Goal: Transaction & Acquisition: Purchase product/service

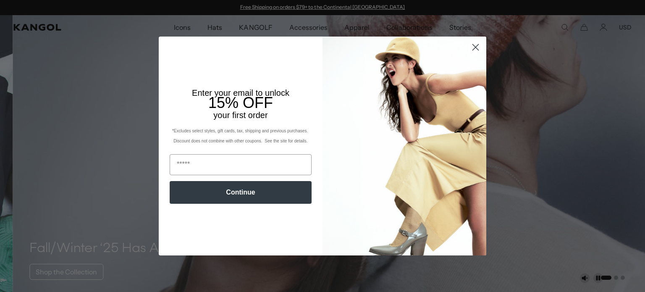
click at [473, 44] on circle "Close dialog" at bounding box center [476, 47] width 14 height 14
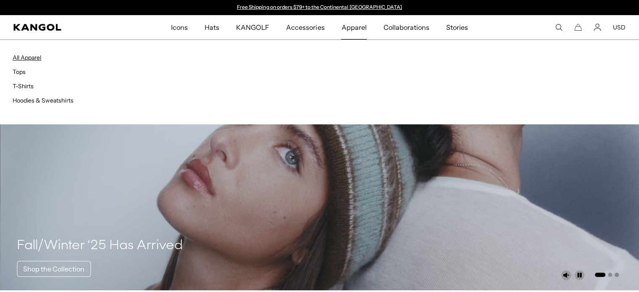
click at [24, 58] on link "All Apparel" at bounding box center [27, 58] width 29 height 8
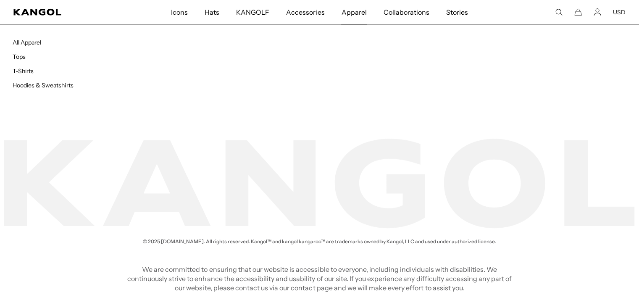
click at [349, 13] on span "Apparel" at bounding box center [353, 12] width 25 height 24
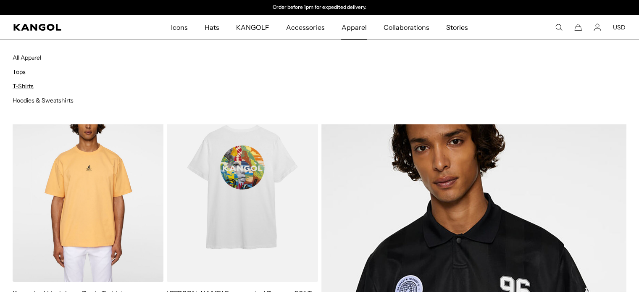
click at [29, 85] on link "T-Shirts" at bounding box center [23, 86] width 21 height 8
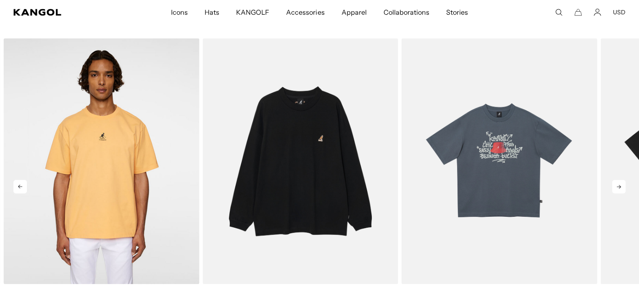
click at [620, 181] on icon at bounding box center [618, 186] width 13 height 13
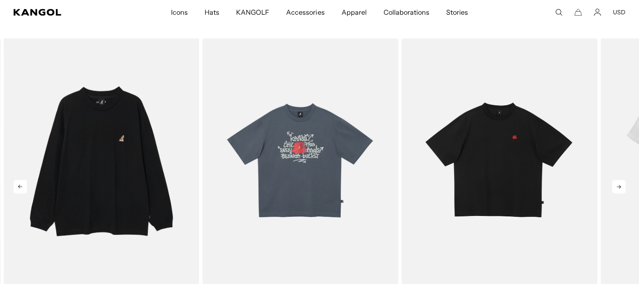
scroll to position [0, 173]
click at [620, 181] on icon at bounding box center [618, 186] width 13 height 13
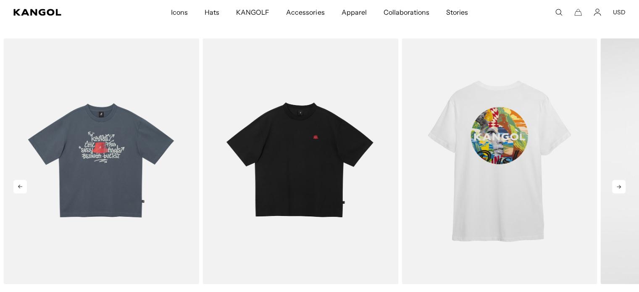
click at [620, 181] on icon at bounding box center [618, 186] width 13 height 13
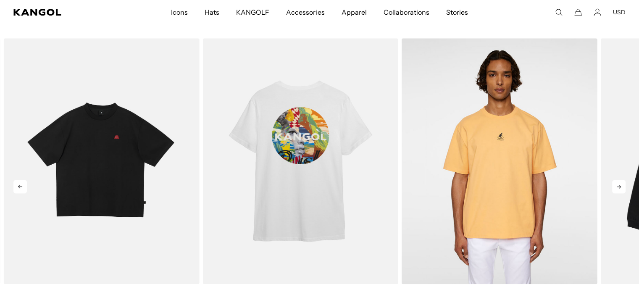
click at [620, 181] on icon at bounding box center [618, 186] width 13 height 13
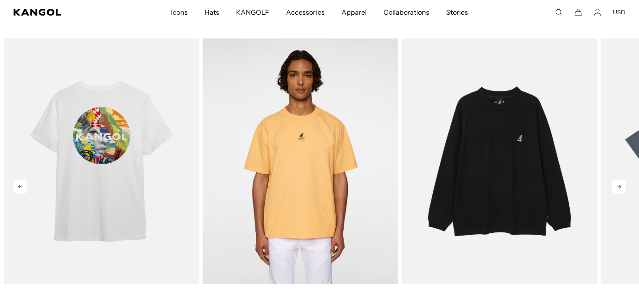
click at [620, 181] on icon at bounding box center [618, 186] width 13 height 13
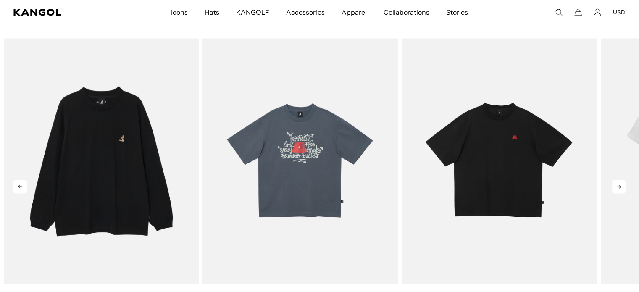
click at [620, 181] on icon at bounding box center [618, 186] width 13 height 13
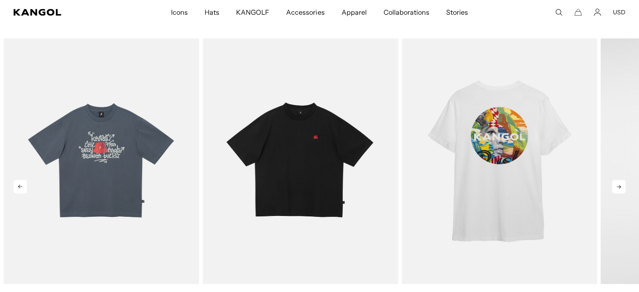
click at [620, 181] on icon at bounding box center [618, 186] width 13 height 13
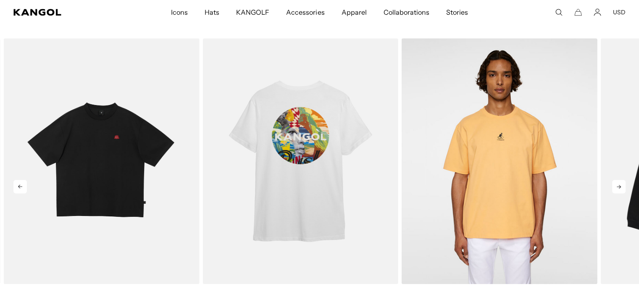
scroll to position [0, 0]
click at [622, 182] on icon at bounding box center [618, 186] width 13 height 13
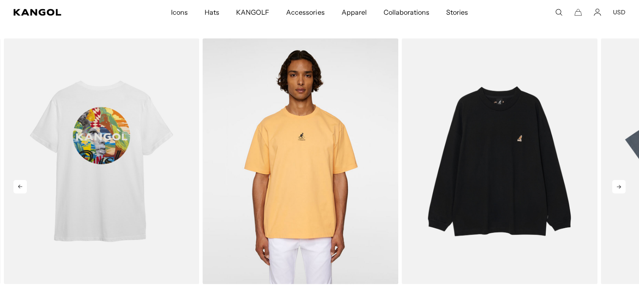
click at [622, 182] on icon at bounding box center [618, 186] width 13 height 13
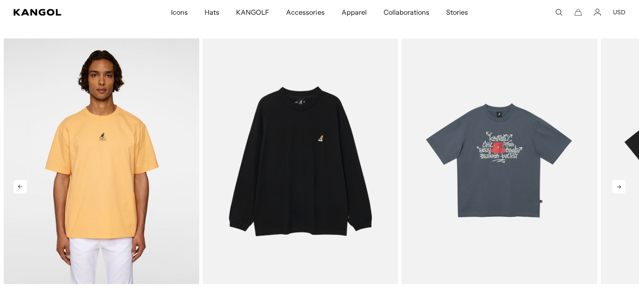
click at [622, 182] on icon at bounding box center [618, 186] width 13 height 13
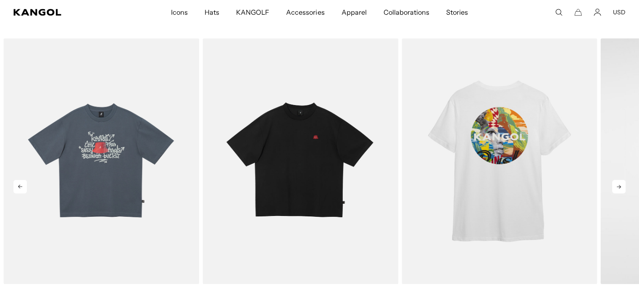
click at [622, 182] on icon at bounding box center [618, 186] width 13 height 13
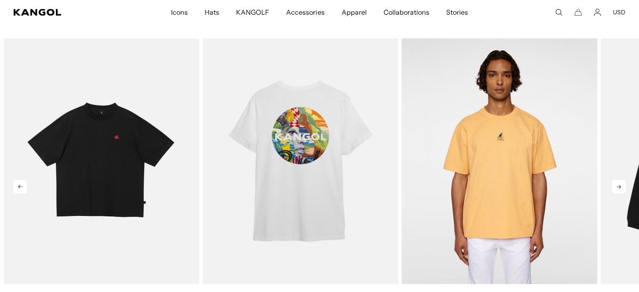
click at [622, 182] on icon at bounding box center [618, 186] width 13 height 13
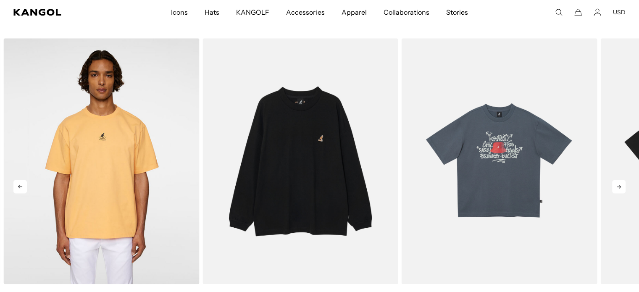
click at [622, 182] on icon at bounding box center [618, 186] width 13 height 13
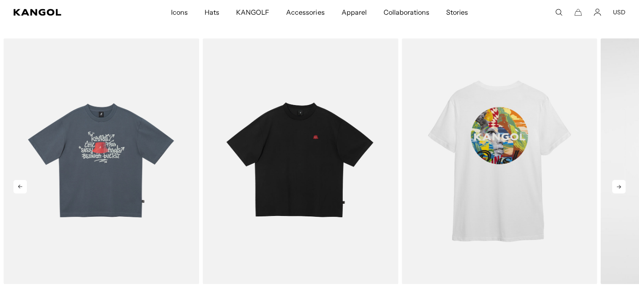
click at [622, 182] on icon at bounding box center [618, 186] width 13 height 13
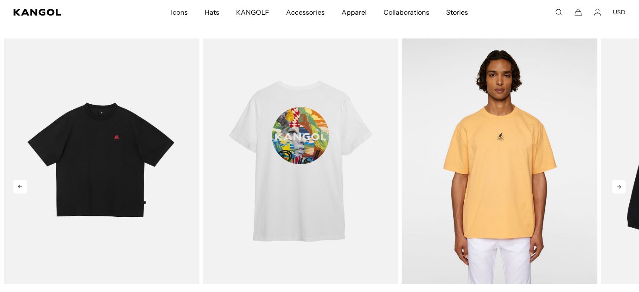
click at [622, 182] on icon at bounding box center [618, 186] width 13 height 13
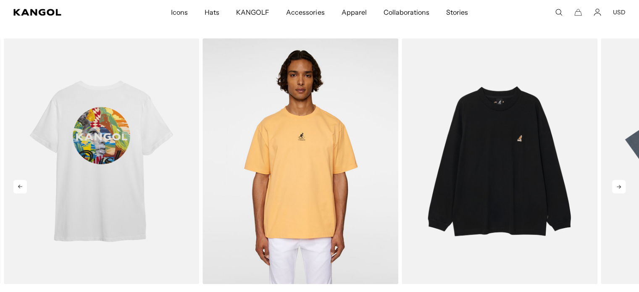
click at [622, 182] on icon at bounding box center [618, 186] width 13 height 13
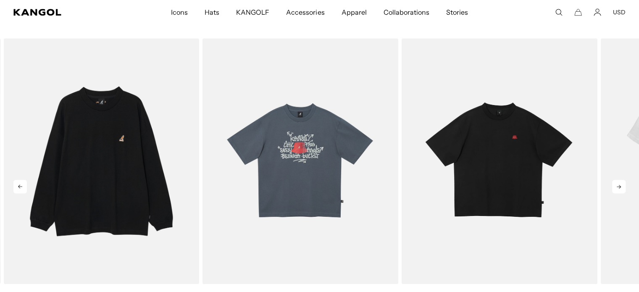
click at [622, 182] on icon at bounding box center [618, 186] width 13 height 13
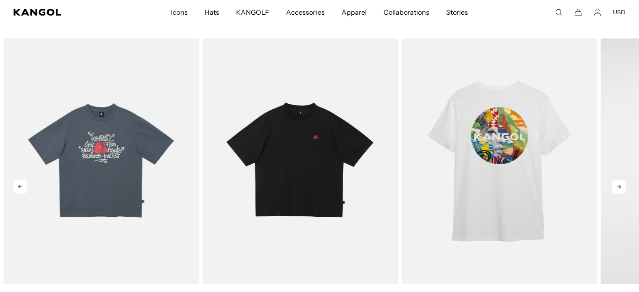
click at [622, 182] on icon at bounding box center [618, 186] width 13 height 13
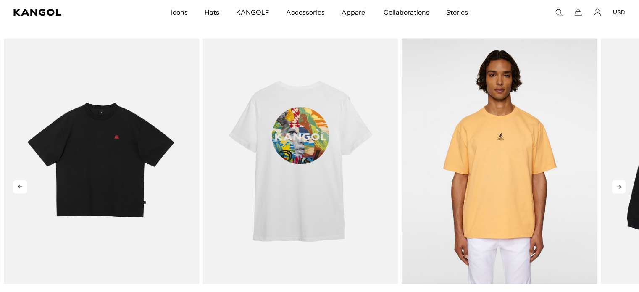
click at [622, 182] on icon at bounding box center [618, 186] width 13 height 13
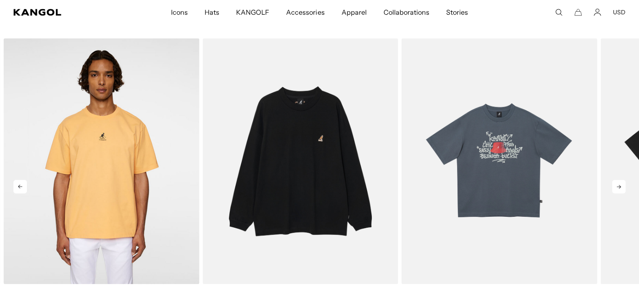
click at [622, 182] on icon at bounding box center [618, 186] width 13 height 13
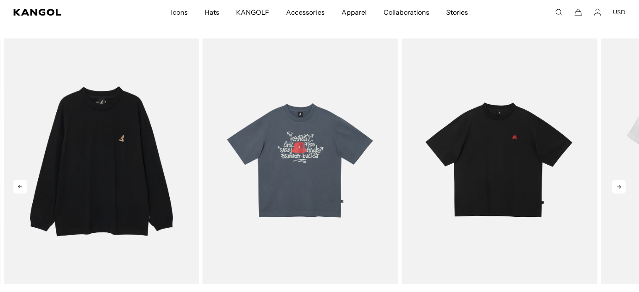
click at [622, 182] on icon at bounding box center [618, 186] width 13 height 13
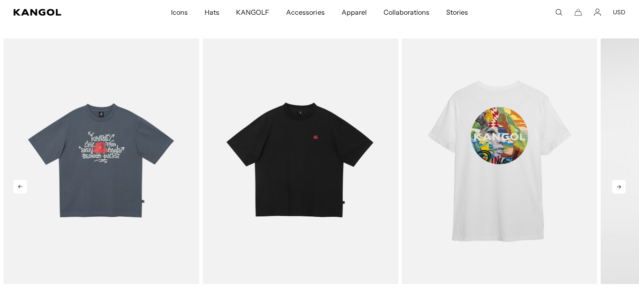
click at [622, 182] on icon at bounding box center [618, 186] width 13 height 13
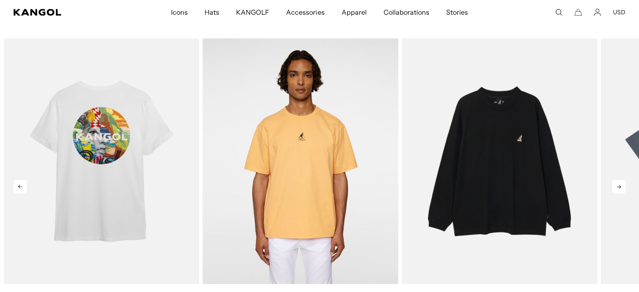
click at [622, 182] on icon at bounding box center [618, 186] width 13 height 13
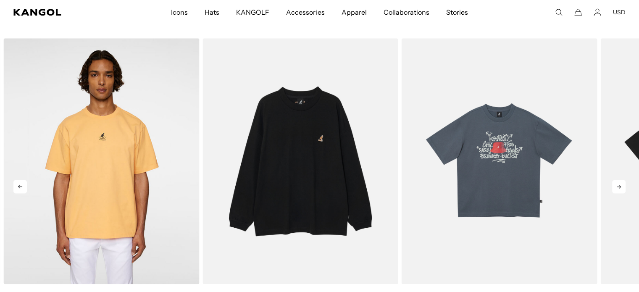
click at [622, 182] on icon at bounding box center [618, 186] width 13 height 13
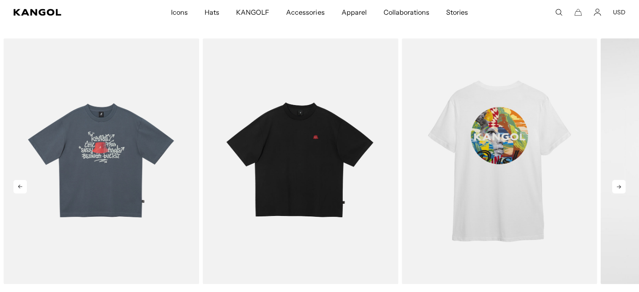
click at [622, 182] on icon at bounding box center [618, 186] width 13 height 13
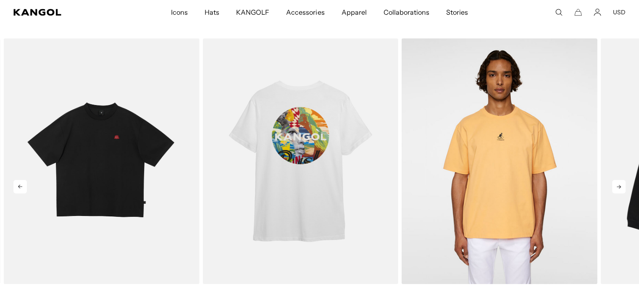
click at [622, 182] on icon at bounding box center [618, 186] width 13 height 13
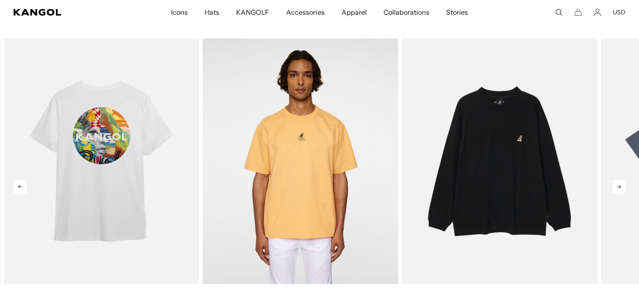
click at [622, 182] on icon at bounding box center [618, 186] width 13 height 13
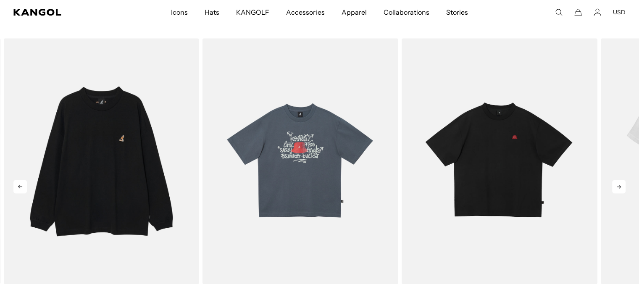
click at [622, 182] on icon at bounding box center [618, 186] width 13 height 13
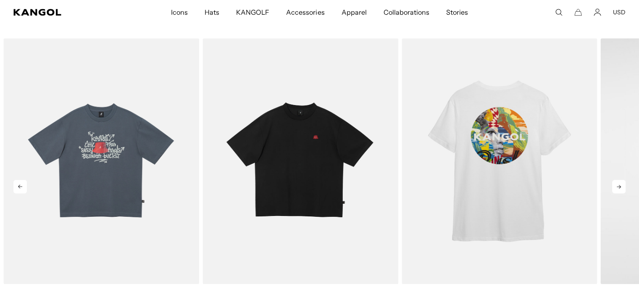
click at [622, 182] on icon at bounding box center [618, 186] width 13 height 13
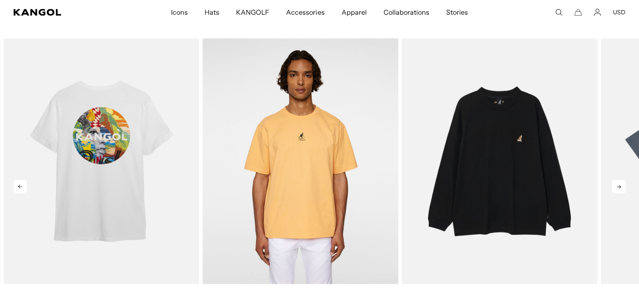
click at [622, 182] on icon at bounding box center [618, 186] width 13 height 13
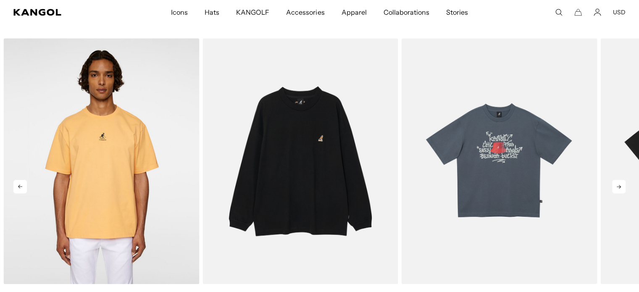
click at [622, 182] on icon at bounding box center [618, 186] width 13 height 13
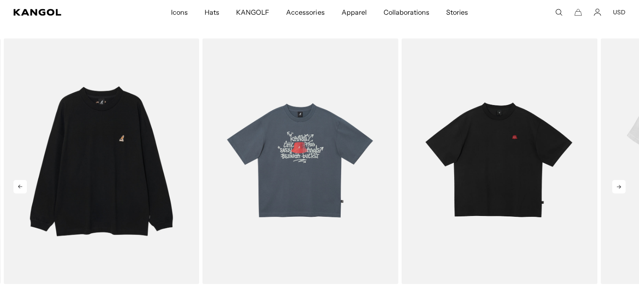
click at [622, 182] on icon at bounding box center [618, 186] width 13 height 13
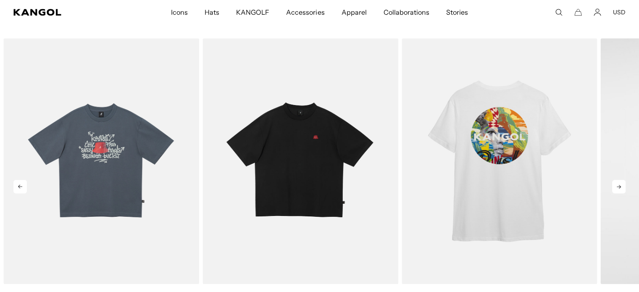
click at [622, 182] on icon at bounding box center [618, 186] width 13 height 13
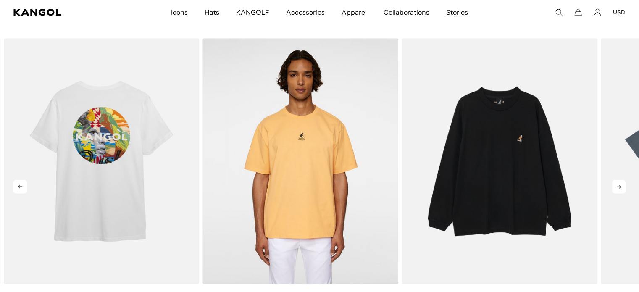
click at [622, 182] on icon at bounding box center [618, 186] width 13 height 13
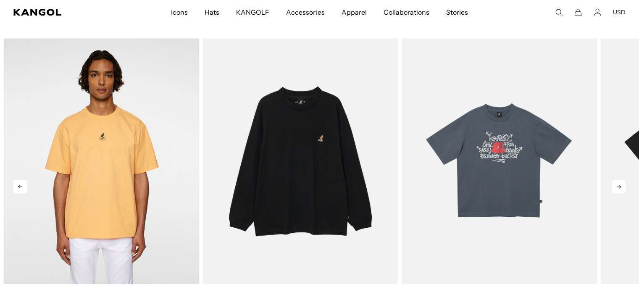
click at [622, 182] on icon at bounding box center [618, 186] width 13 height 13
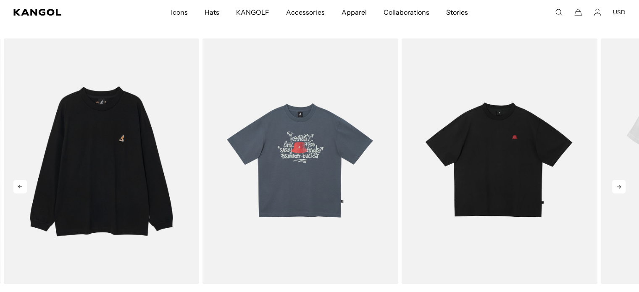
click at [622, 182] on icon at bounding box center [618, 186] width 13 height 13
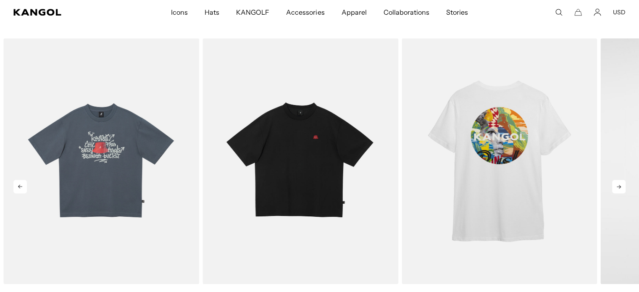
click at [622, 182] on icon at bounding box center [618, 186] width 13 height 13
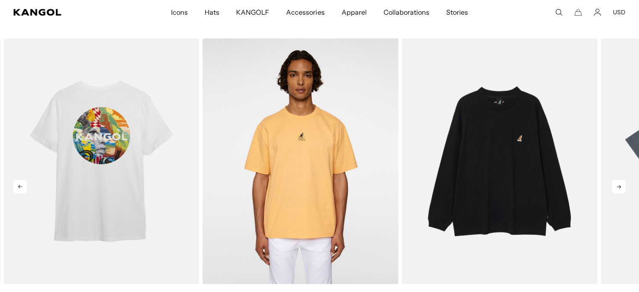
click at [622, 182] on icon at bounding box center [618, 186] width 13 height 13
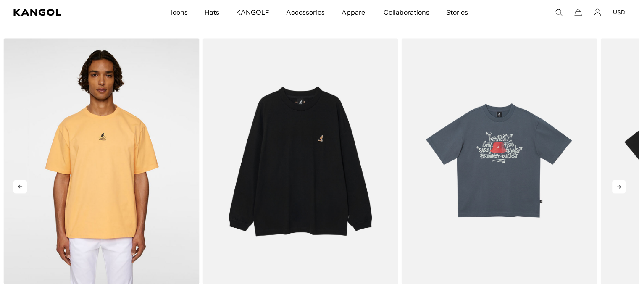
click at [622, 182] on icon at bounding box center [618, 186] width 13 height 13
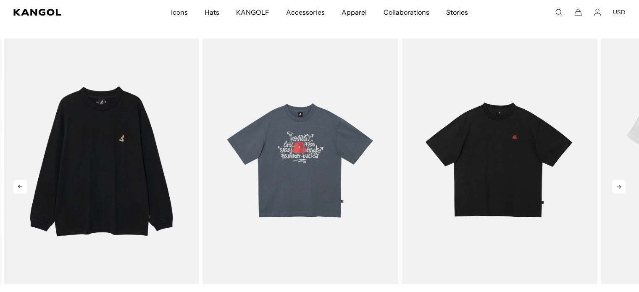
click at [622, 182] on icon at bounding box center [618, 186] width 13 height 13
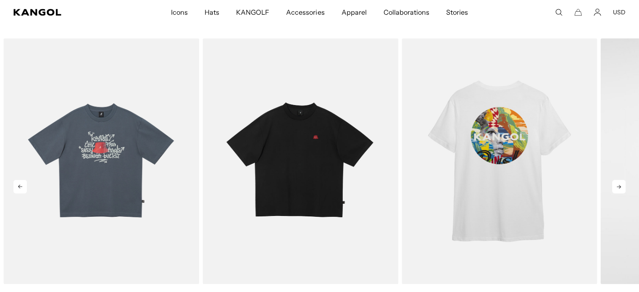
click at [622, 182] on icon at bounding box center [618, 186] width 13 height 13
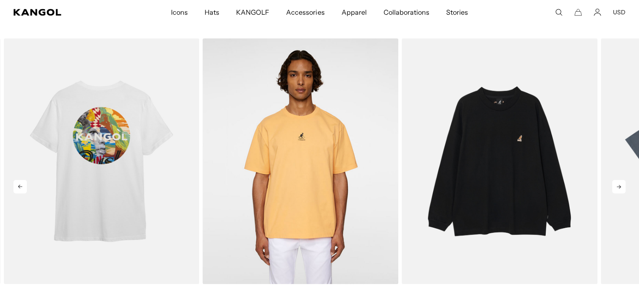
click at [622, 182] on icon at bounding box center [618, 186] width 13 height 13
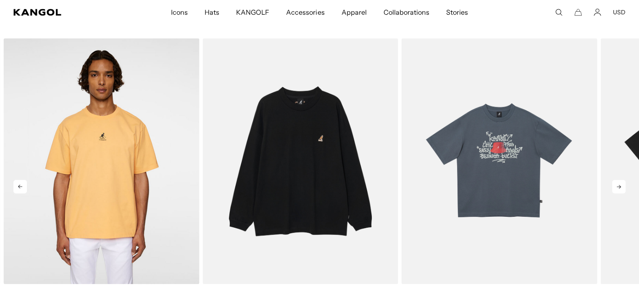
click at [622, 182] on icon at bounding box center [618, 186] width 13 height 13
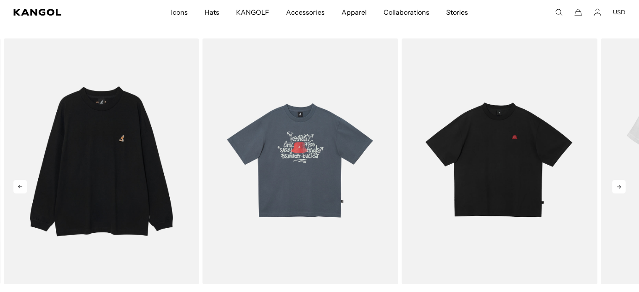
click at [622, 182] on icon at bounding box center [618, 186] width 13 height 13
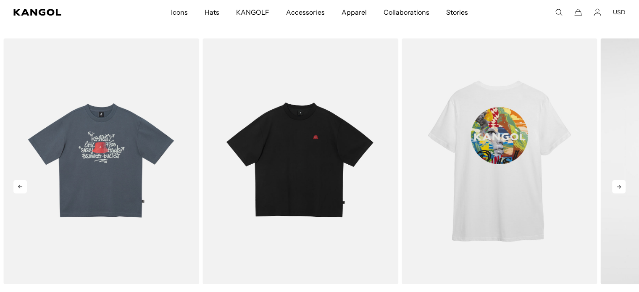
click at [622, 182] on icon at bounding box center [618, 186] width 13 height 13
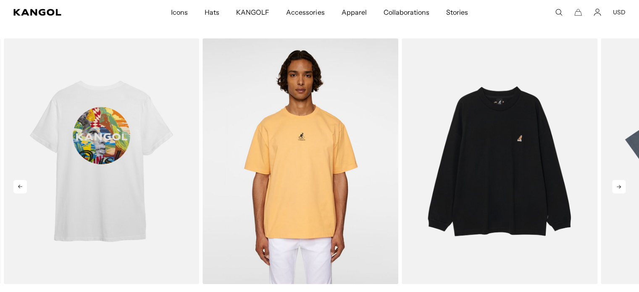
click at [620, 184] on icon at bounding box center [618, 186] width 13 height 13
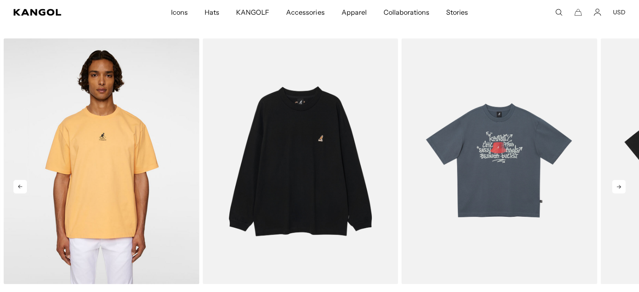
click at [620, 184] on icon at bounding box center [618, 186] width 13 height 13
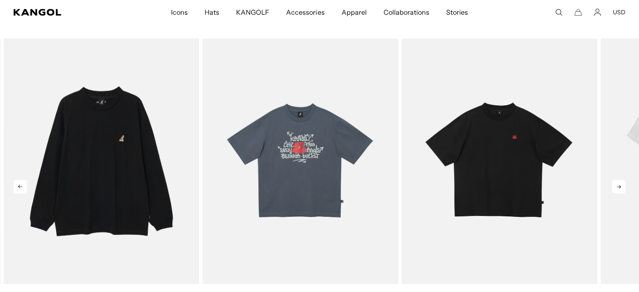
click at [620, 184] on icon at bounding box center [618, 186] width 13 height 13
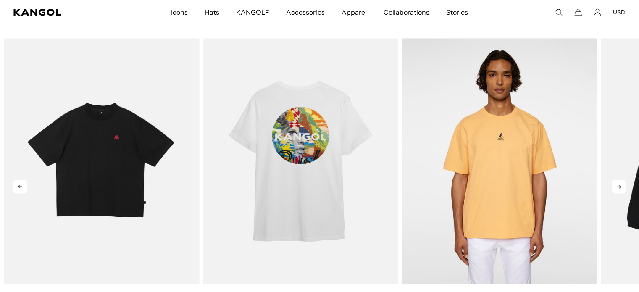
click at [620, 184] on icon at bounding box center [618, 186] width 13 height 13
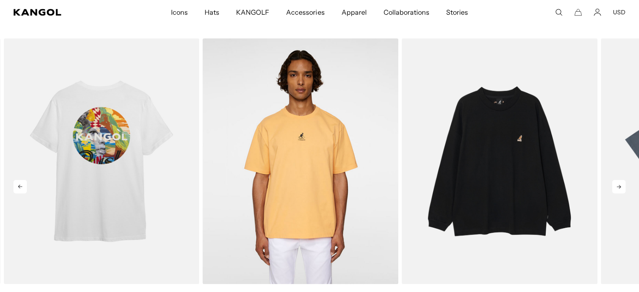
click at [620, 184] on icon at bounding box center [618, 186] width 13 height 13
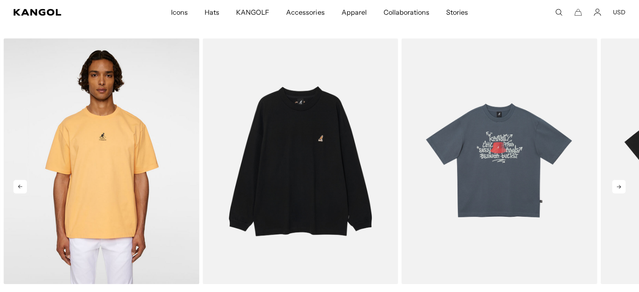
click at [620, 184] on icon at bounding box center [618, 186] width 13 height 13
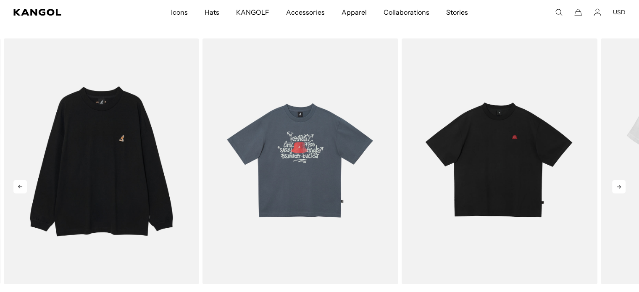
drag, startPoint x: 620, startPoint y: 184, endPoint x: 615, endPoint y: 188, distance: 6.6
click at [615, 188] on div "Previous Next Sale Price $45.00 Sale Price" at bounding box center [319, 180] width 639 height 284
click at [621, 180] on icon at bounding box center [618, 186] width 13 height 13
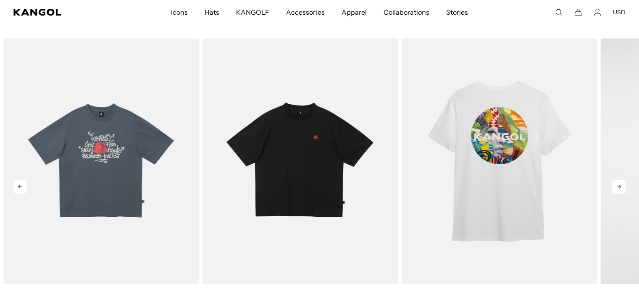
click at [621, 180] on icon at bounding box center [618, 186] width 13 height 13
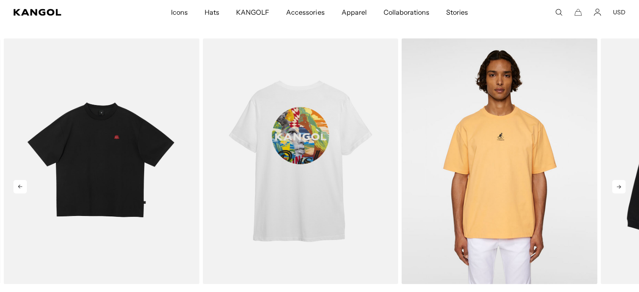
click at [621, 180] on icon at bounding box center [618, 186] width 13 height 13
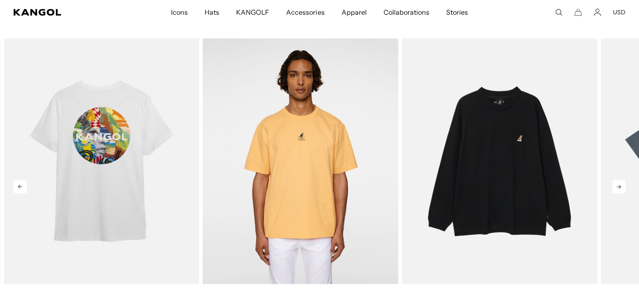
click at [621, 180] on icon at bounding box center [618, 186] width 13 height 13
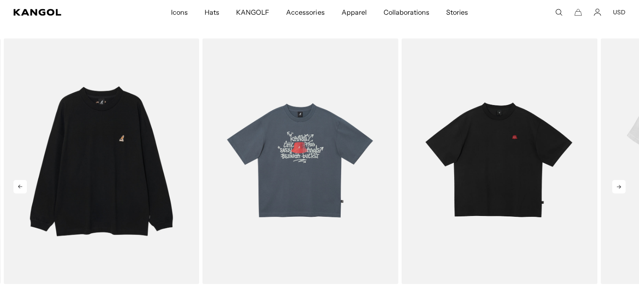
click at [621, 180] on icon at bounding box center [618, 186] width 13 height 13
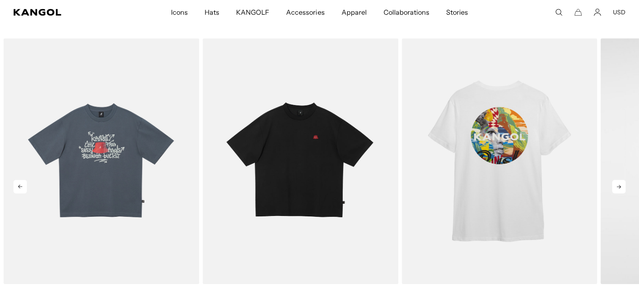
click at [621, 180] on icon at bounding box center [618, 186] width 13 height 13
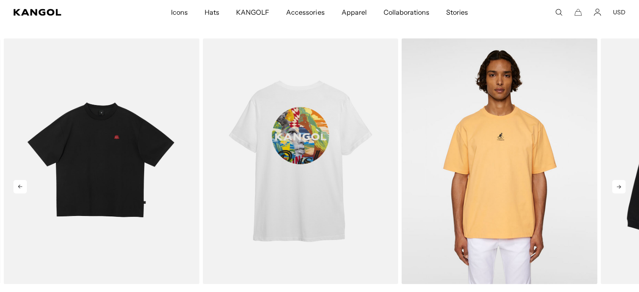
click at [621, 180] on icon at bounding box center [618, 186] width 13 height 13
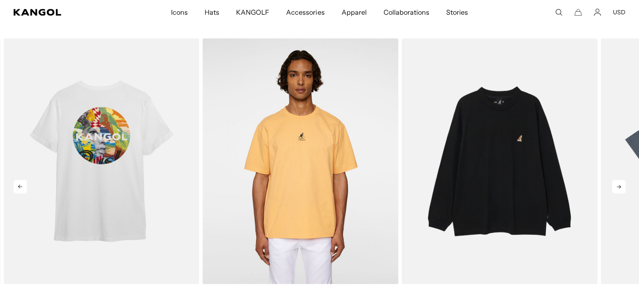
click at [621, 180] on icon at bounding box center [618, 186] width 13 height 13
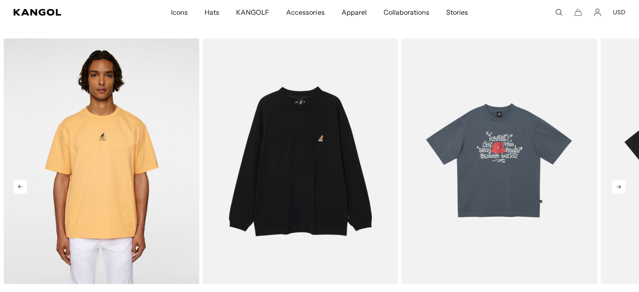
click at [621, 180] on icon at bounding box center [618, 186] width 13 height 13
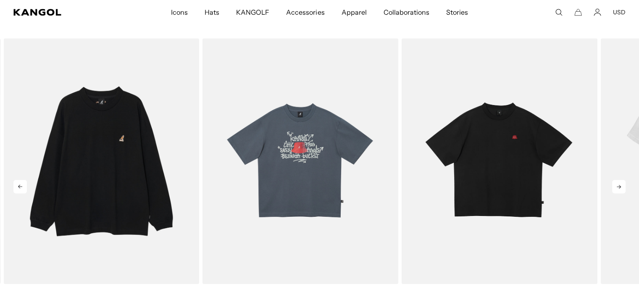
click at [621, 180] on icon at bounding box center [618, 186] width 13 height 13
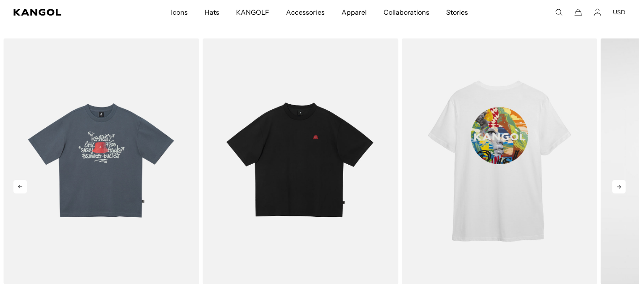
click at [621, 180] on icon at bounding box center [618, 186] width 13 height 13
